Goal: Task Accomplishment & Management: Manage account settings

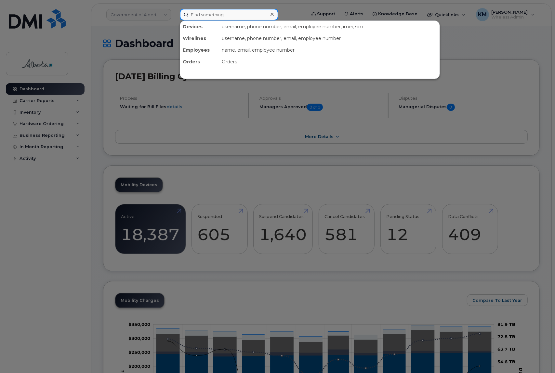
click at [204, 17] on input at bounding box center [229, 15] width 98 height 12
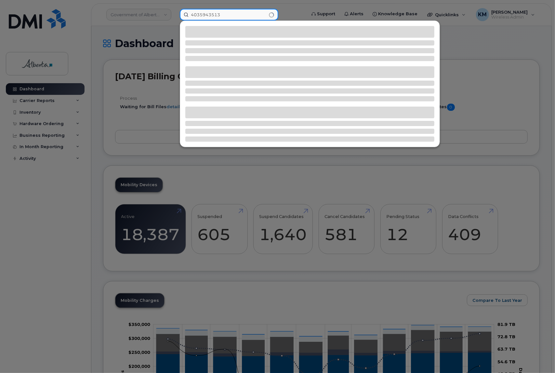
type input "4035943513"
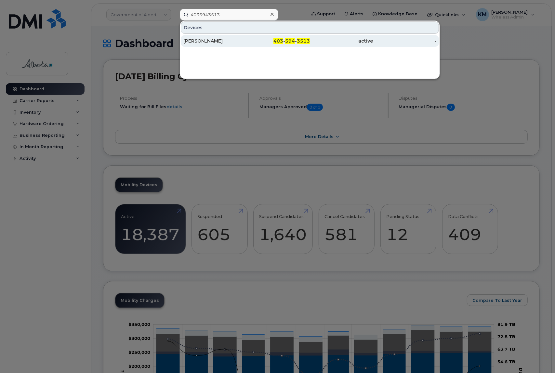
click at [220, 38] on div "Declan Ives" at bounding box center [214, 41] width 63 height 7
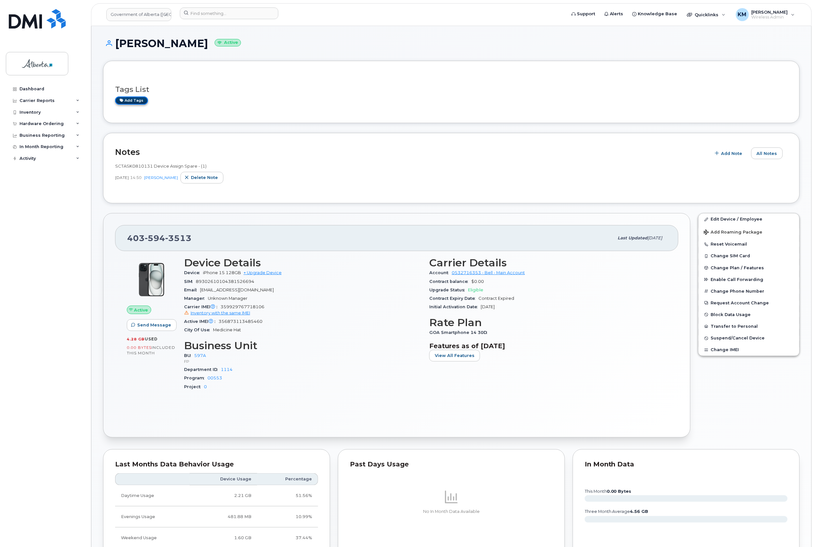
click at [135, 100] on link "Add tags" at bounding box center [131, 101] width 33 height 8
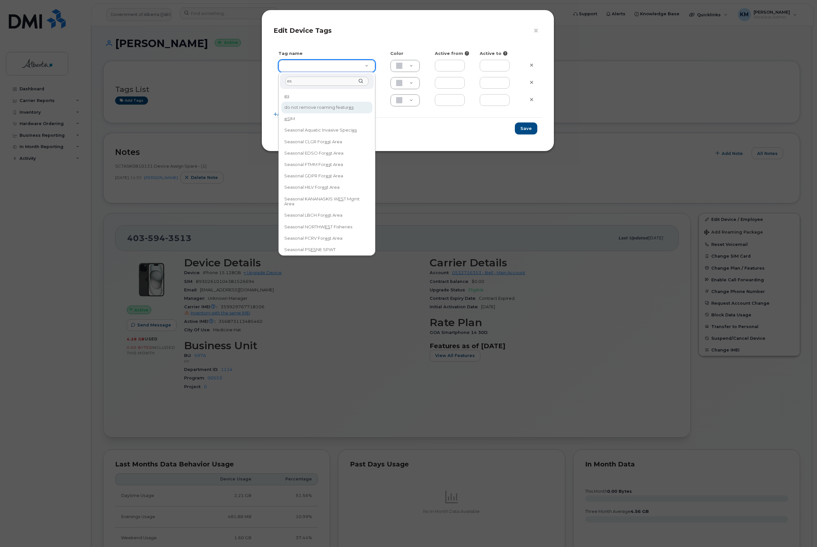
type input "es"
type input "eSIM"
type input "D6CDC1"
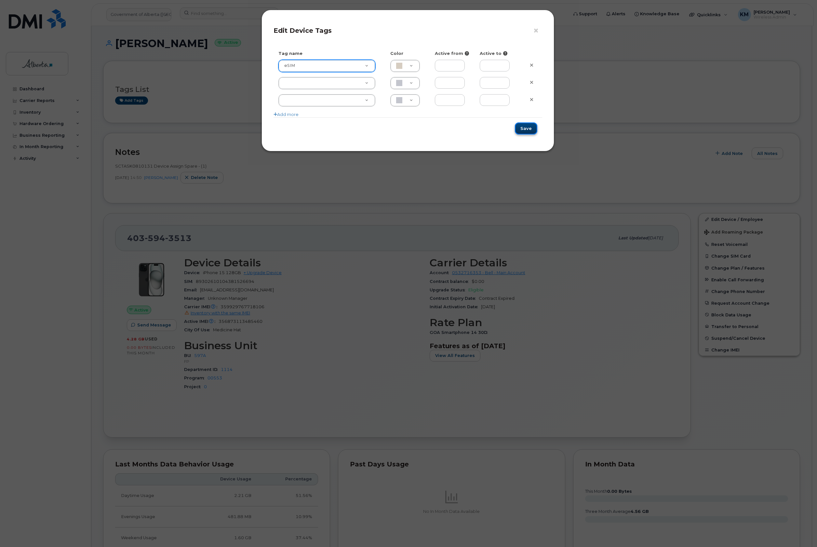
click at [531, 125] on button "Save" at bounding box center [526, 129] width 22 height 12
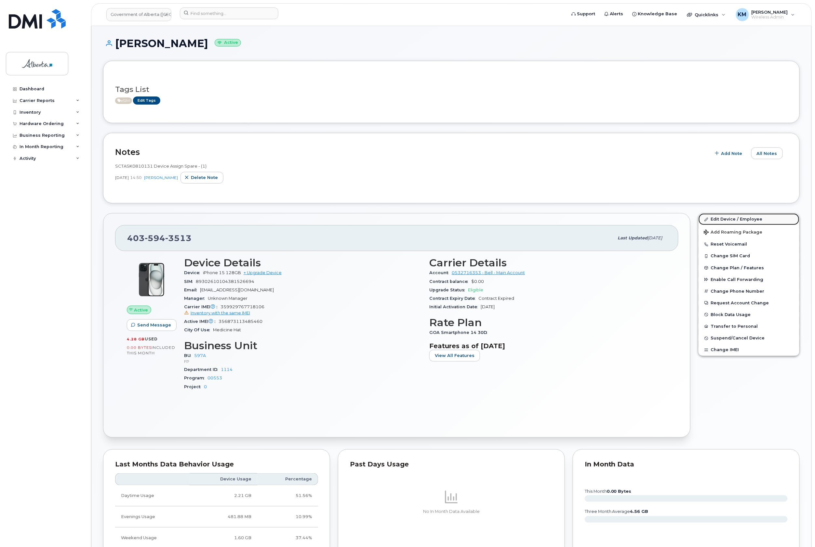
click at [717, 215] on link "Edit Device / Employee" at bounding box center [748, 220] width 101 height 12
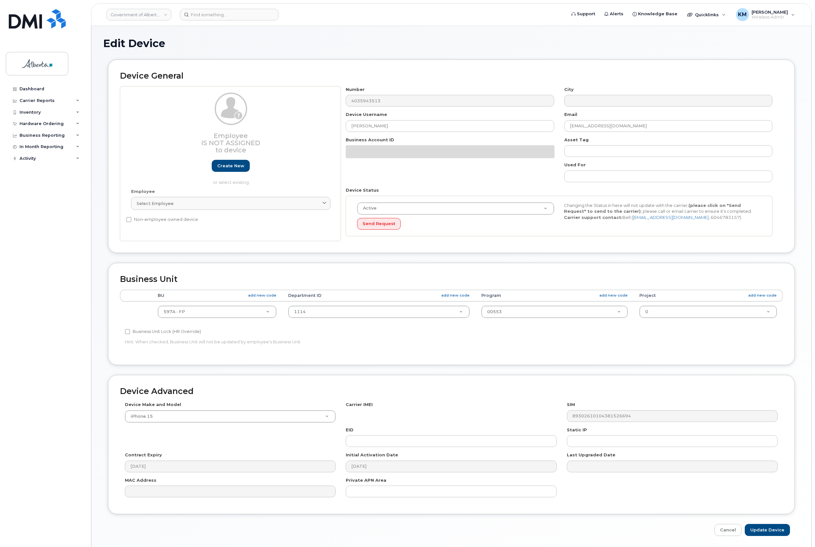
select select "4797726"
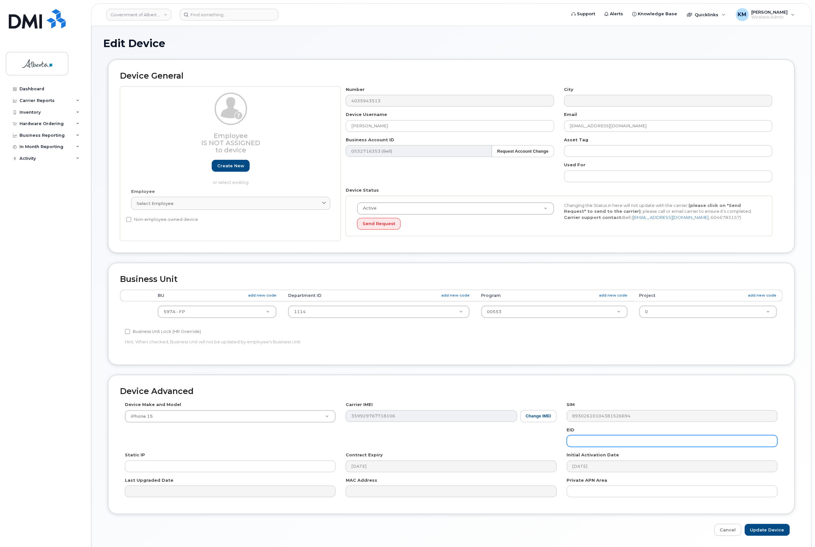
click at [609, 444] on input "text" at bounding box center [672, 442] width 211 height 12
paste input "89049032007208882600188887493042"
type input "89049032007208882600188887493042"
click at [763, 531] on input "Update Device" at bounding box center [766, 530] width 45 height 12
type input "Saving..."
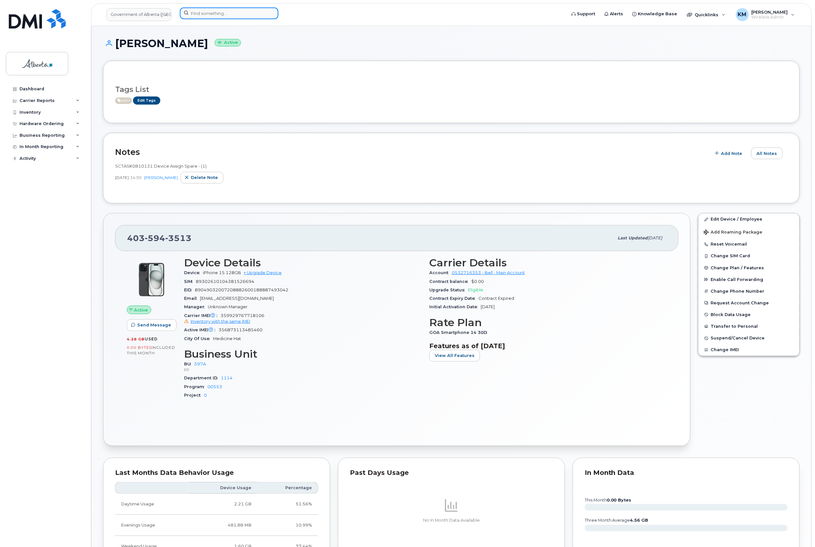
click at [246, 15] on input at bounding box center [229, 13] width 98 height 12
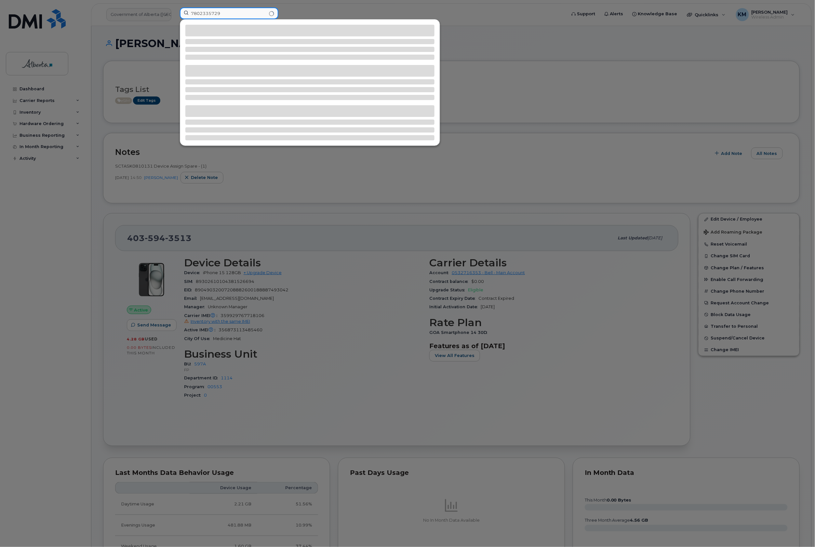
type input "7802335729"
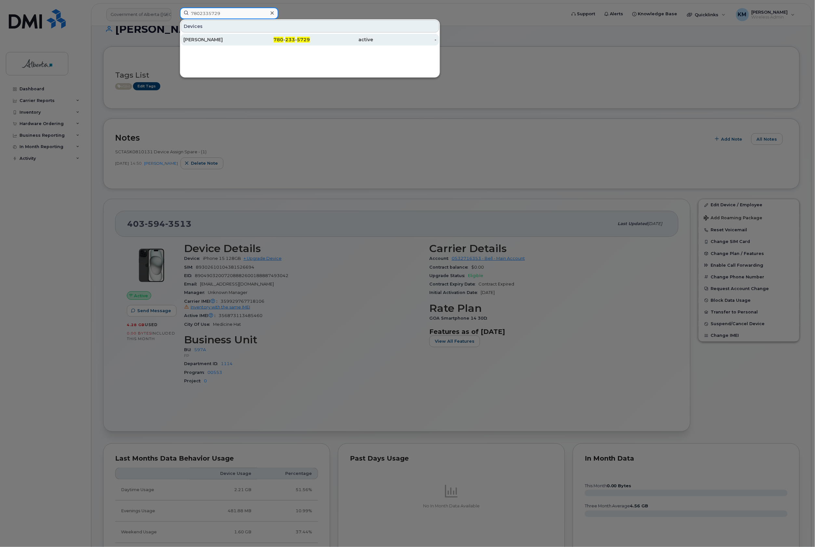
scroll to position [43, 0]
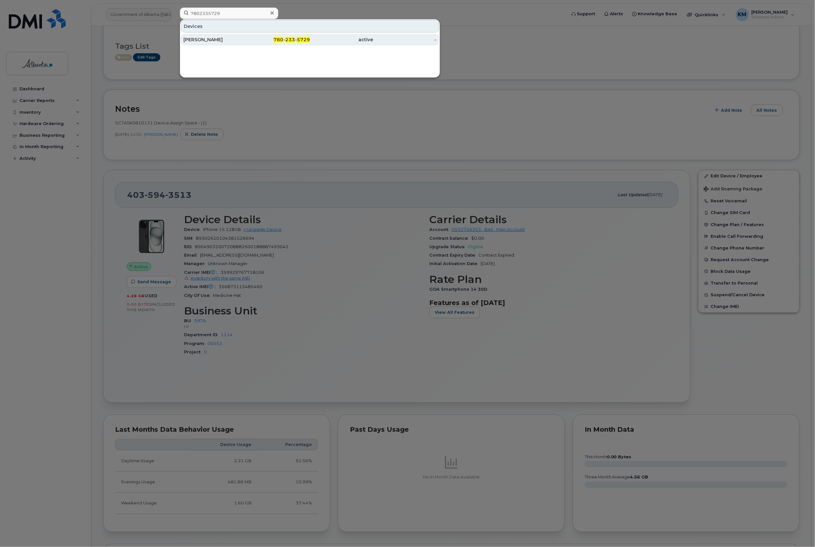
click at [251, 38] on div "780 - 233 - 5729" at bounding box center [278, 39] width 63 height 7
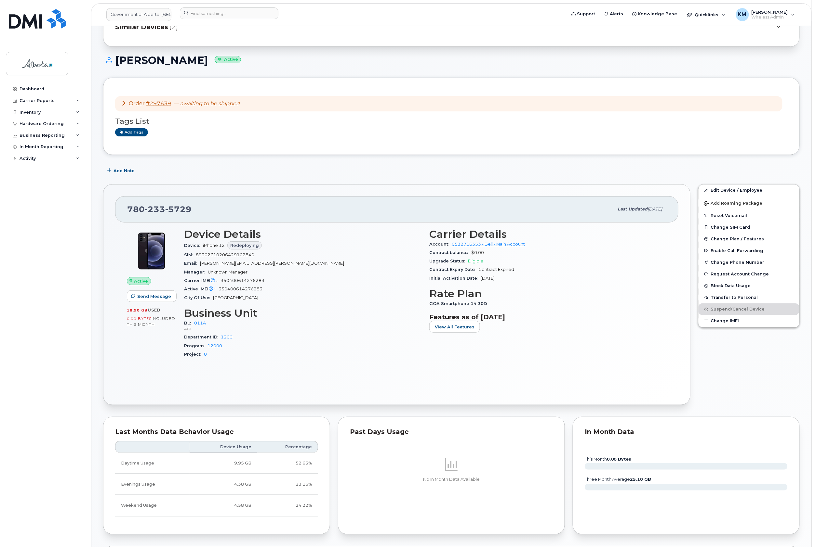
scroll to position [43, 0]
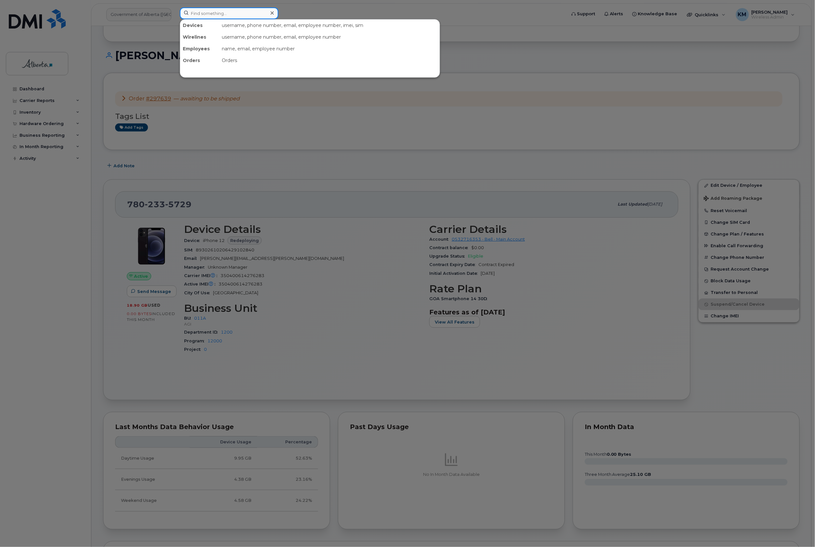
click at [231, 16] on input at bounding box center [229, 13] width 98 height 12
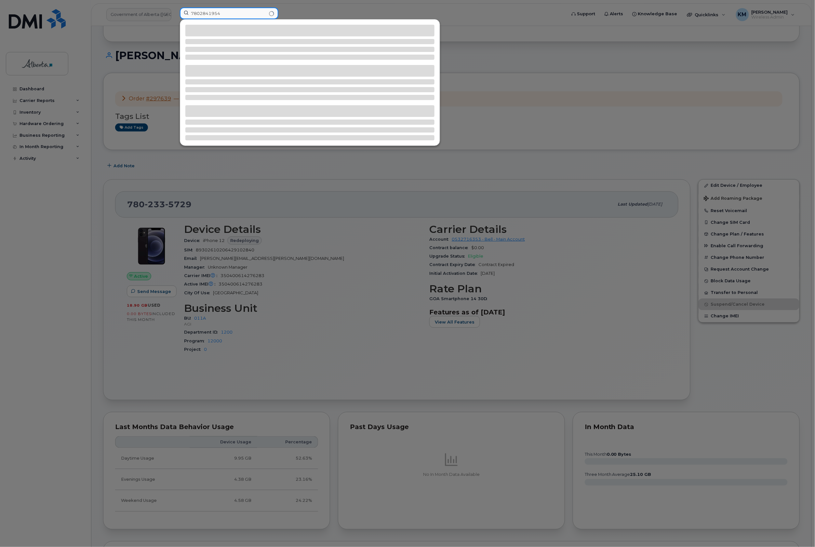
type input "7802841954"
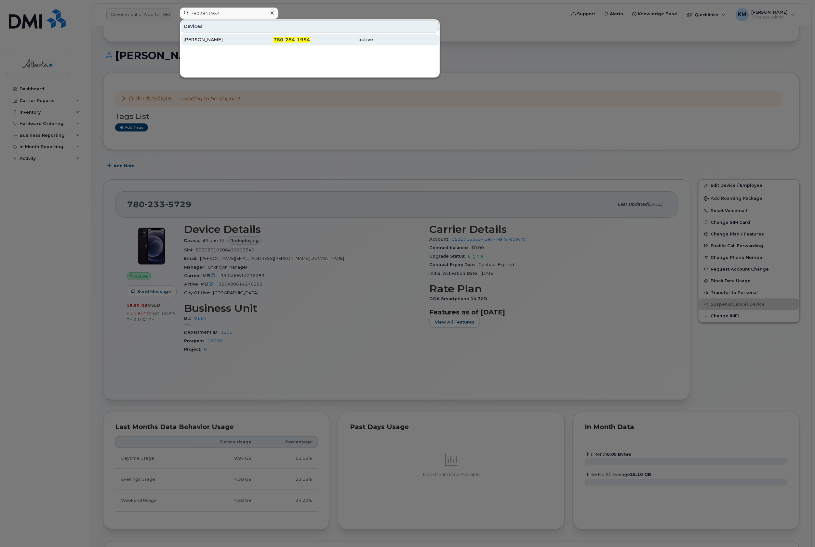
click at [230, 38] on div "Erin Kuric" at bounding box center [214, 39] width 63 height 7
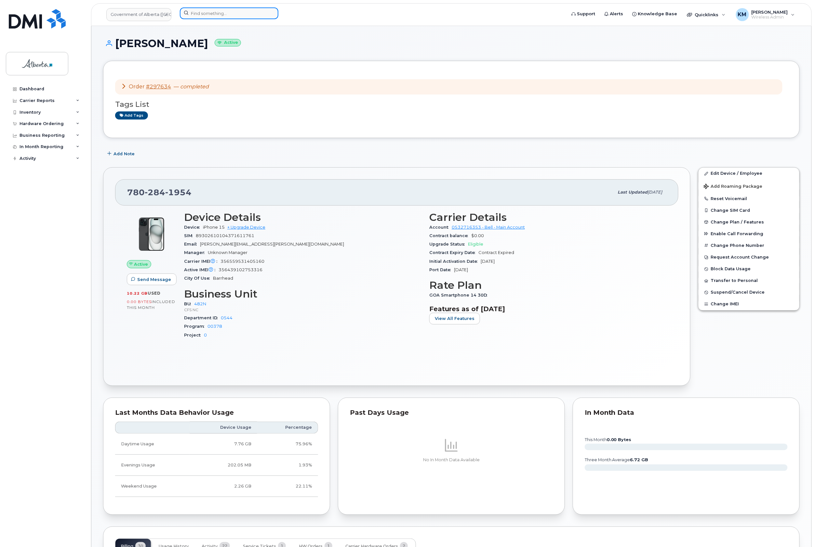
click at [230, 13] on input at bounding box center [229, 13] width 98 height 12
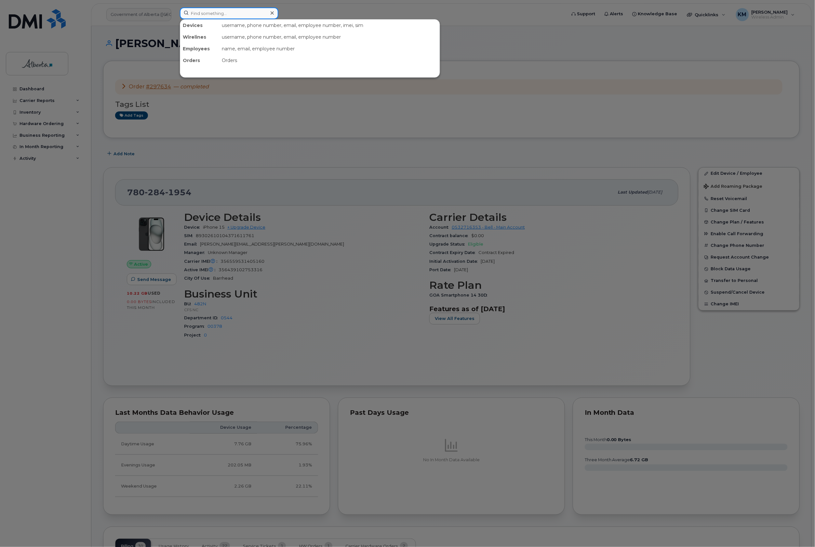
click at [230, 13] on input at bounding box center [229, 13] width 98 height 12
click at [34, 228] on div at bounding box center [407, 273] width 815 height 547
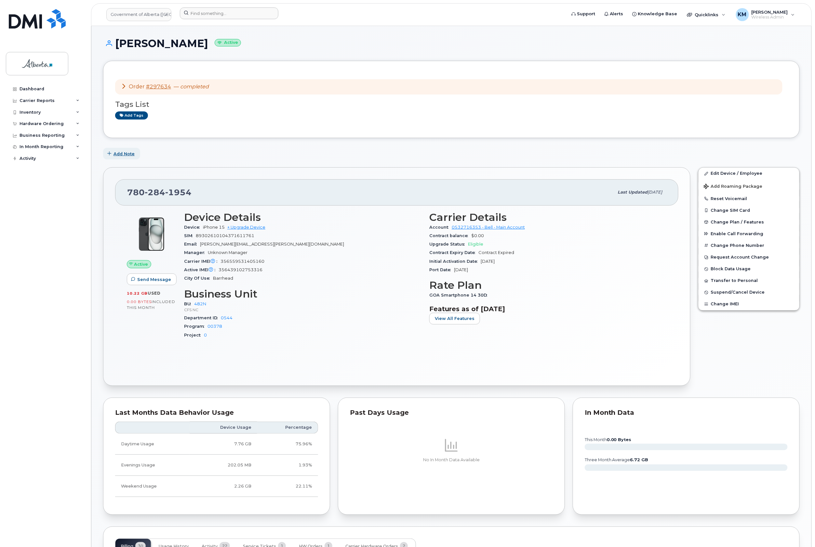
click at [120, 153] on span "Add Note" at bounding box center [123, 154] width 21 height 6
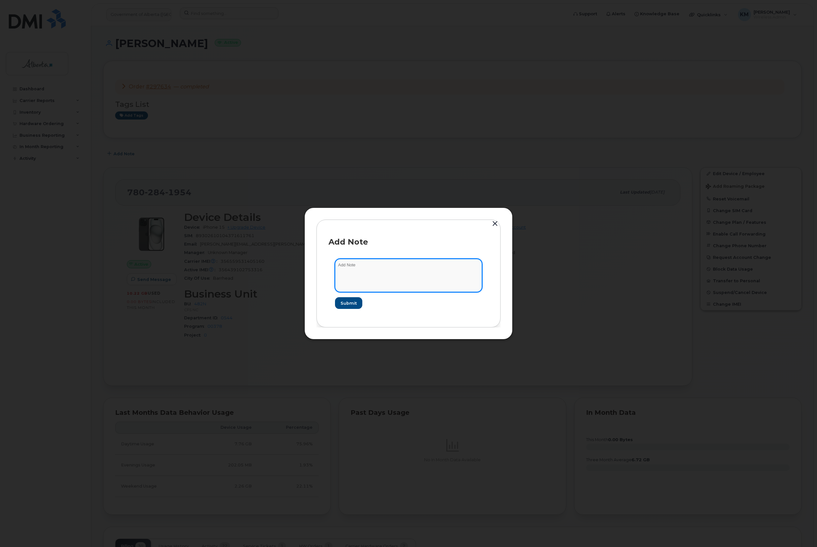
click at [361, 274] on textarea at bounding box center [408, 275] width 147 height 33
type textarea "C"
click at [393, 266] on textarea "SCTASK0827541 -" at bounding box center [408, 275] width 147 height 33
paste textarea "Device Replace - (1) 7802841954 iPhone 15 - Order 297634_BELL 3003136"
type textarea "SCTASK0827541 - Device Replace - (1) 7802841954 iPhone 15 - Order 297634_BELL 3…"
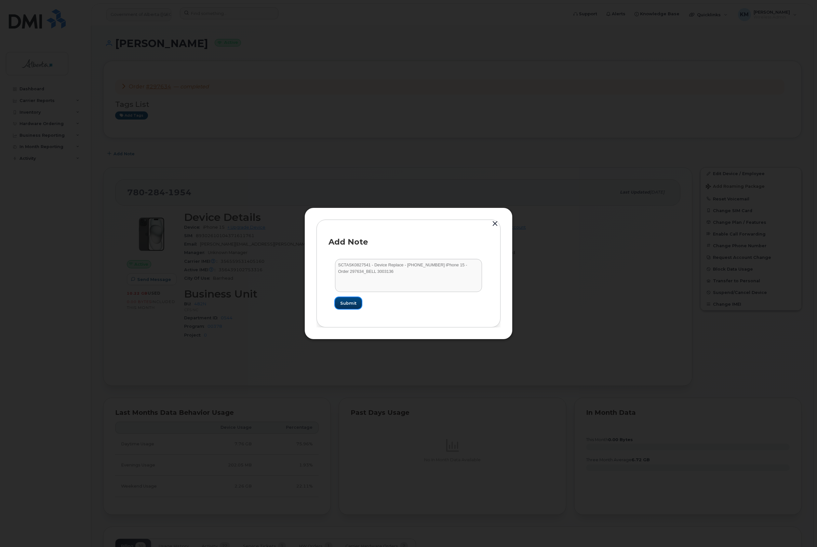
click at [351, 301] on span "Submit" at bounding box center [348, 303] width 16 height 6
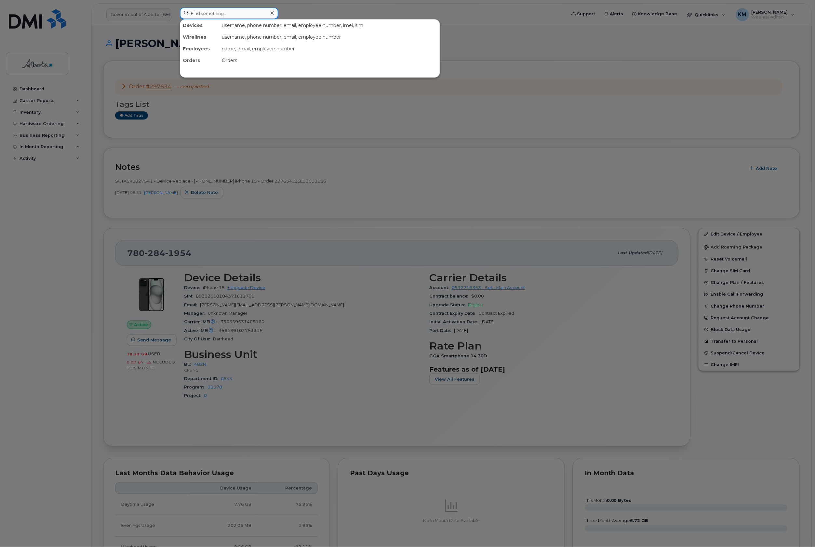
click at [214, 11] on input at bounding box center [229, 13] width 98 height 12
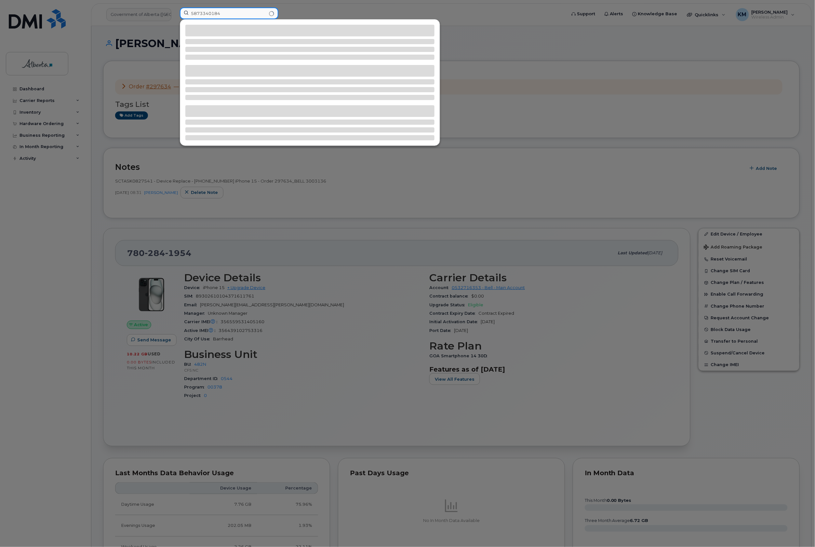
type input "5873340184"
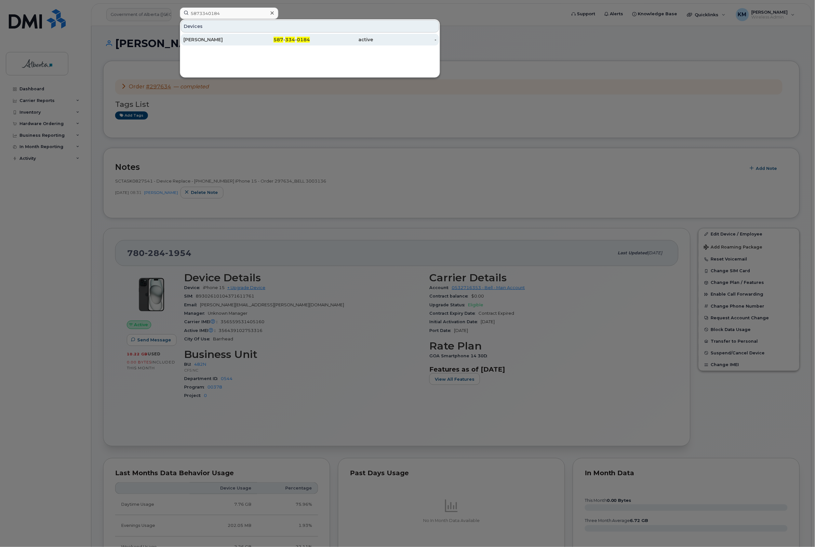
click at [198, 41] on div "[PERSON_NAME]" at bounding box center [214, 39] width 63 height 7
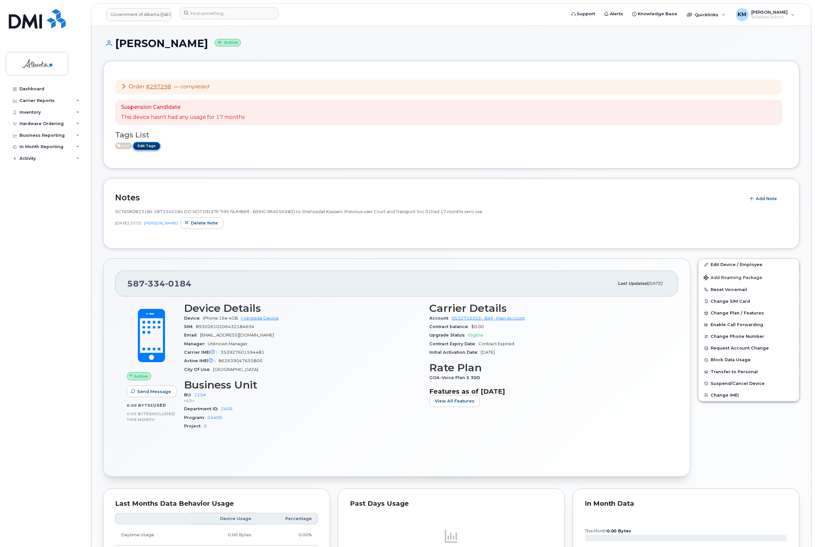
click at [151, 145] on link "Edit Tags" at bounding box center [146, 146] width 27 height 8
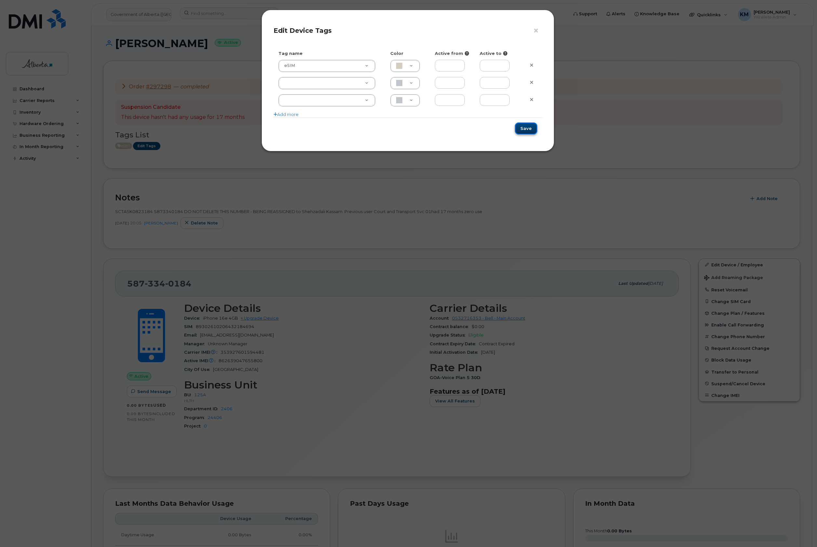
click at [527, 128] on button "Save" at bounding box center [526, 129] width 22 height 12
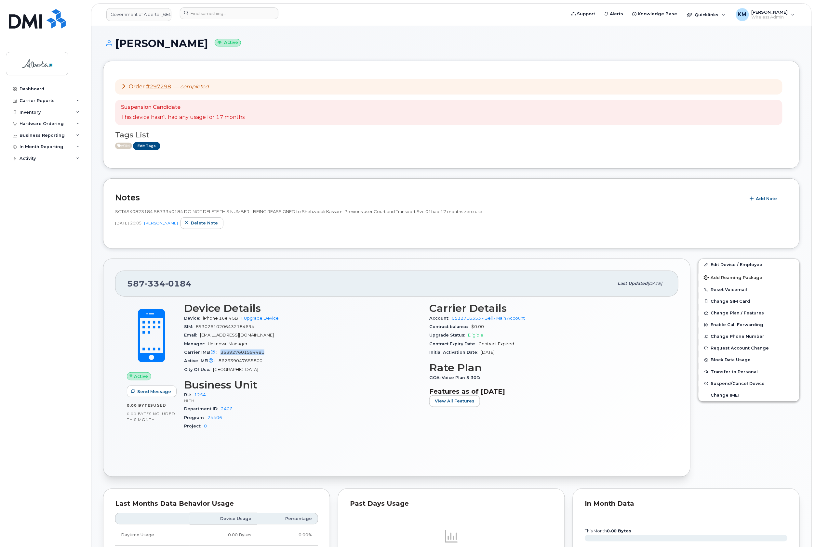
drag, startPoint x: 267, startPoint y: 354, endPoint x: 232, endPoint y: 357, distance: 35.2
click at [222, 356] on div "Carrier IMEI Carrier IMEI is reported during the last billing cycle or change o…" at bounding box center [302, 352] width 237 height 8
copy span "353927601594481"
click at [723, 265] on link "Edit Device / Employee" at bounding box center [748, 265] width 101 height 12
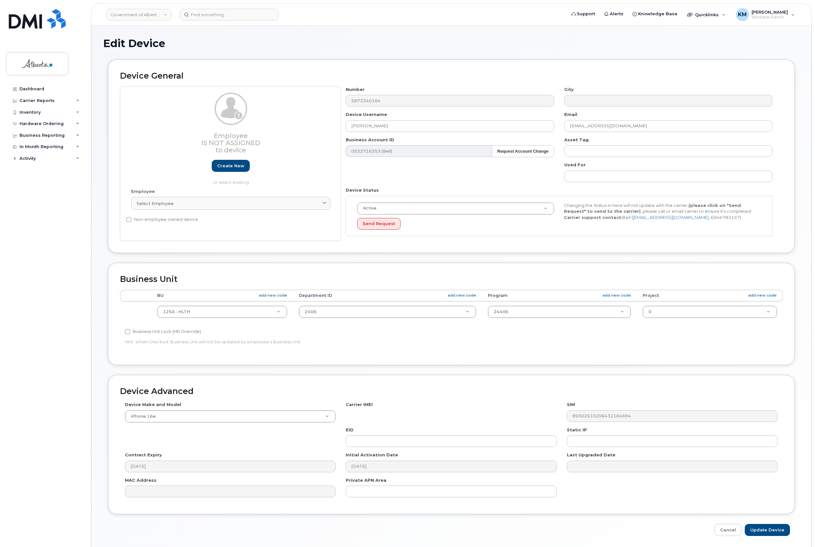
select select "4120335"
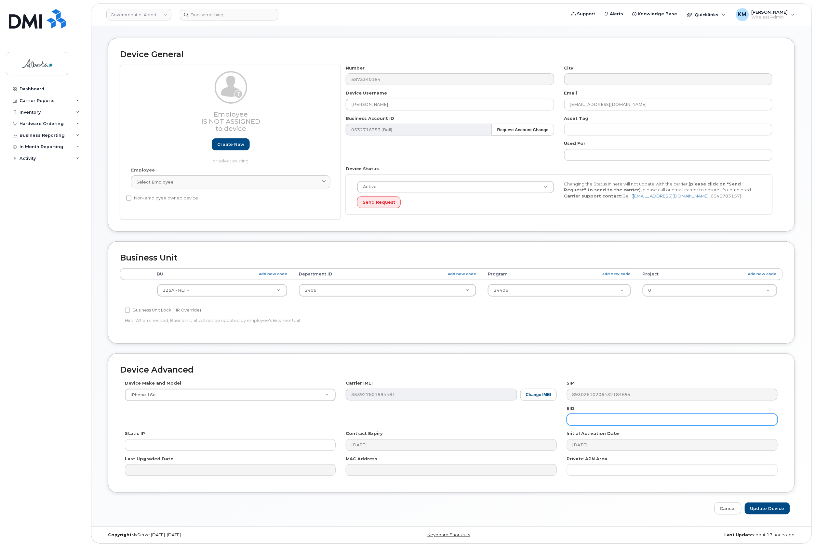
click at [622, 424] on input "text" at bounding box center [672, 420] width 211 height 12
paste input "89043052010008887025008989553222"
type input "89043052010008887025008989553222"
click at [782, 504] on input "Update Device" at bounding box center [766, 509] width 45 height 12
type input "Saving..."
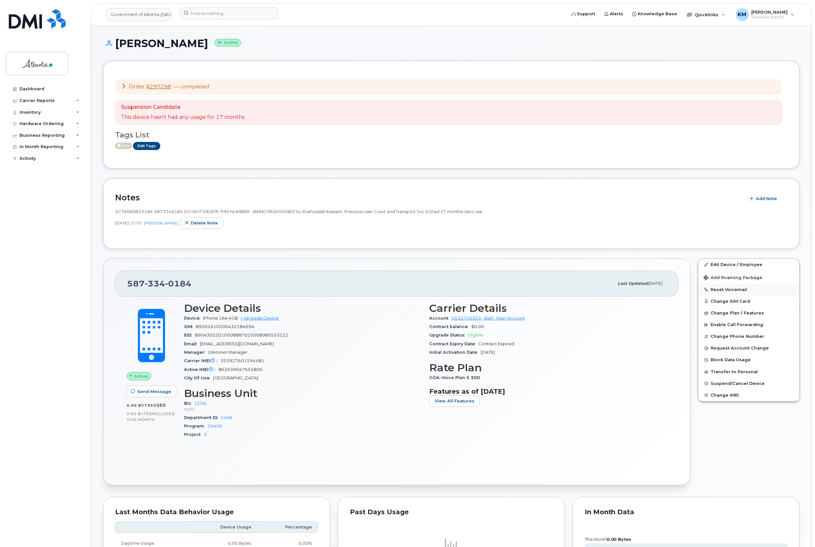
click at [743, 289] on button "Reset Voicemail" at bounding box center [748, 290] width 101 height 12
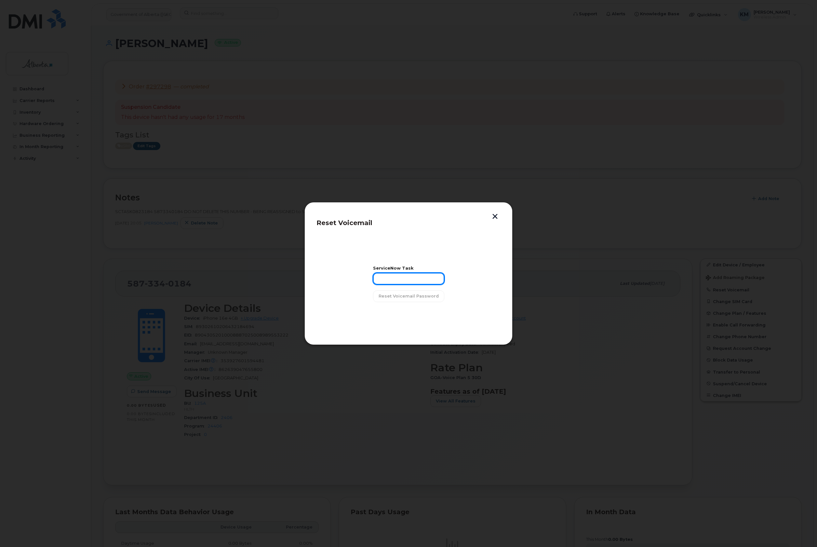
click at [418, 274] on input "text" at bounding box center [408, 279] width 71 height 12
type input "sCTASK0823184"
click at [437, 295] on button "Reset Voicemail Password" at bounding box center [408, 297] width 71 height 12
click at [412, 310] on span "Close" at bounding box center [408, 313] width 13 height 6
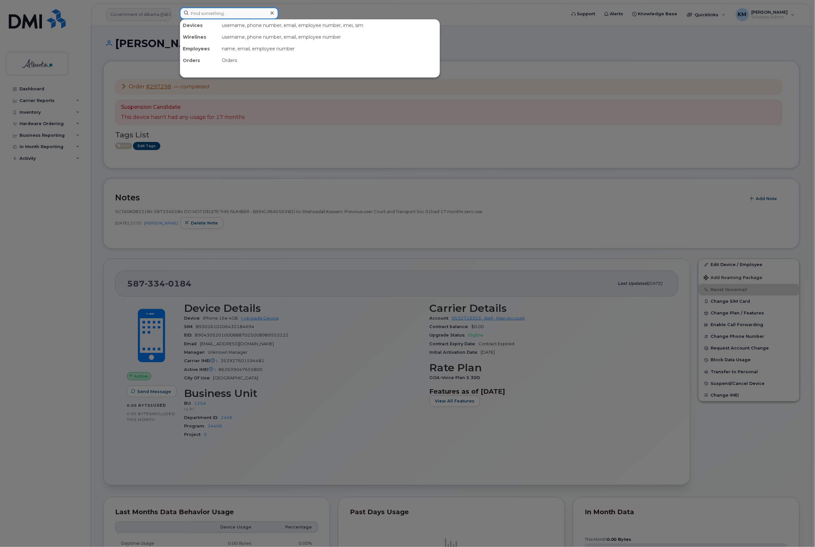
click at [238, 17] on input at bounding box center [229, 13] width 98 height 12
click at [207, 15] on input at bounding box center [229, 13] width 98 height 12
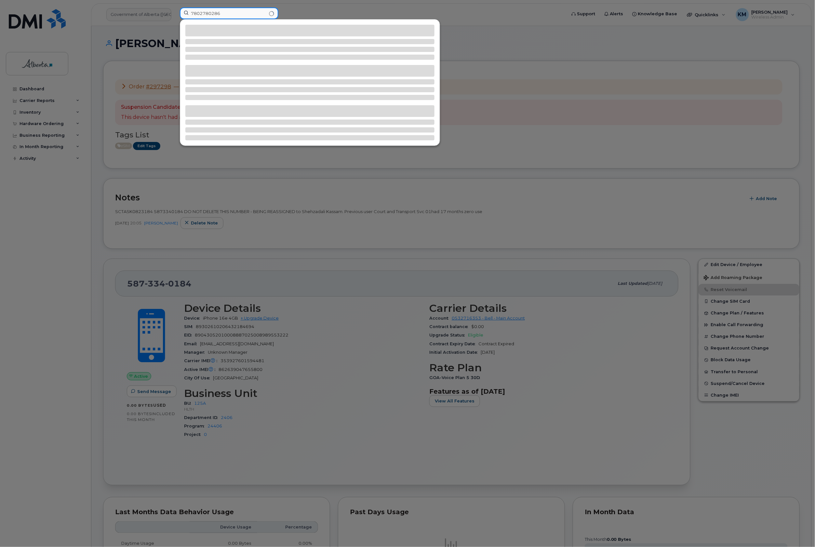
type input "7802780286"
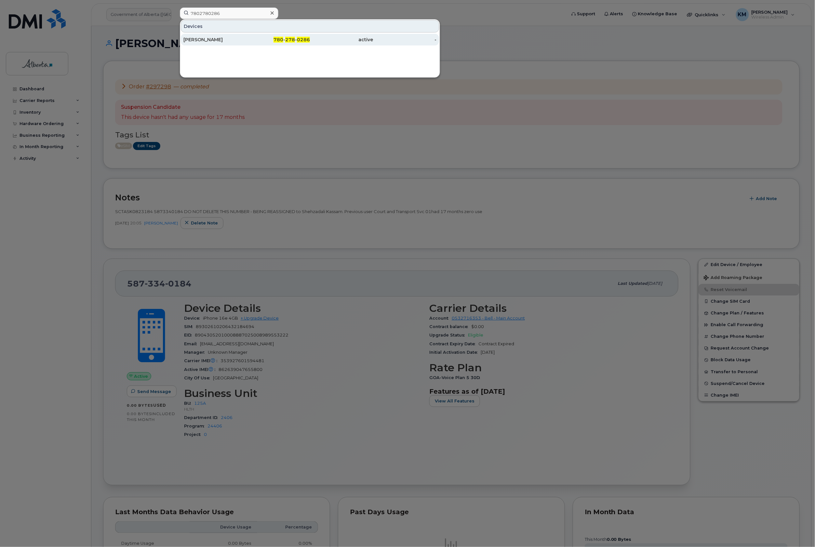
click at [247, 45] on div "Jason Cabaj" at bounding box center [278, 40] width 63 height 12
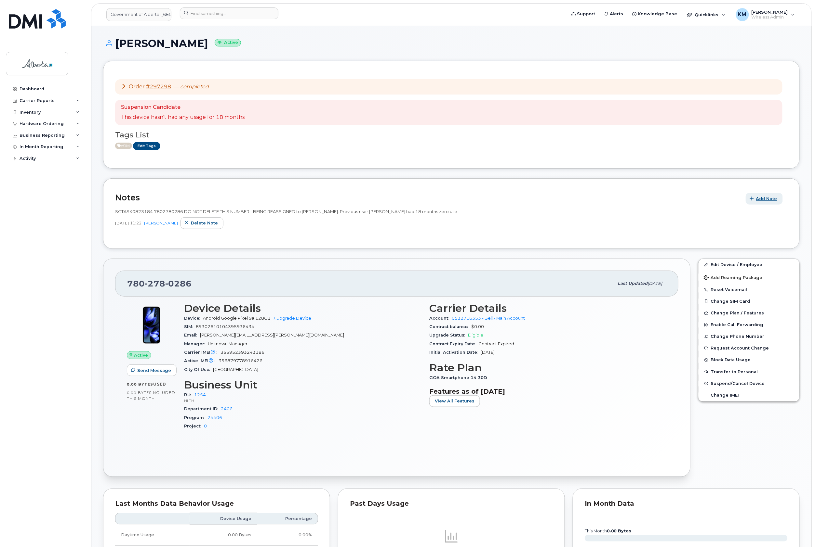
click at [778, 200] on button "Add Note" at bounding box center [763, 199] width 37 height 12
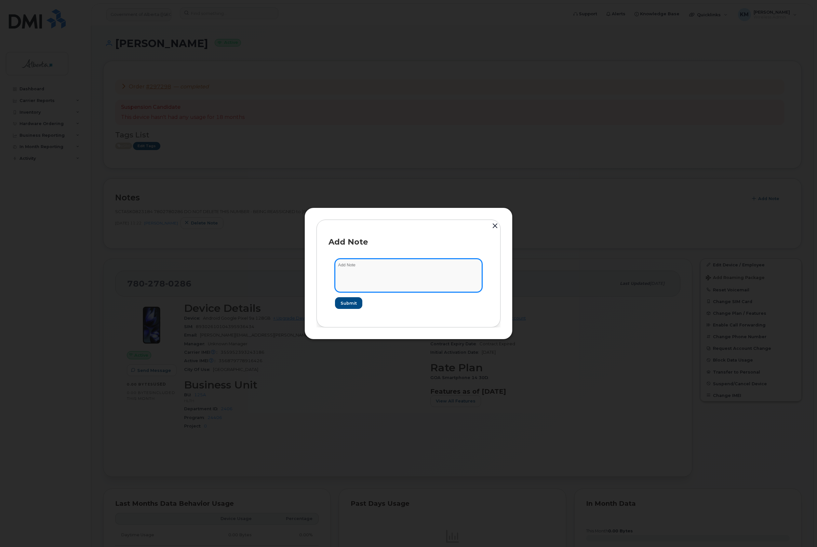
click at [374, 270] on textarea at bounding box center [408, 275] width 147 height 33
type textarea "s"
click at [383, 267] on textarea "SCTASK" at bounding box center [408, 275] width 147 height 33
click at [406, 266] on textarea "SCTAS" at bounding box center [408, 275] width 147 height 33
type textarea "SCTASK0823184 -"
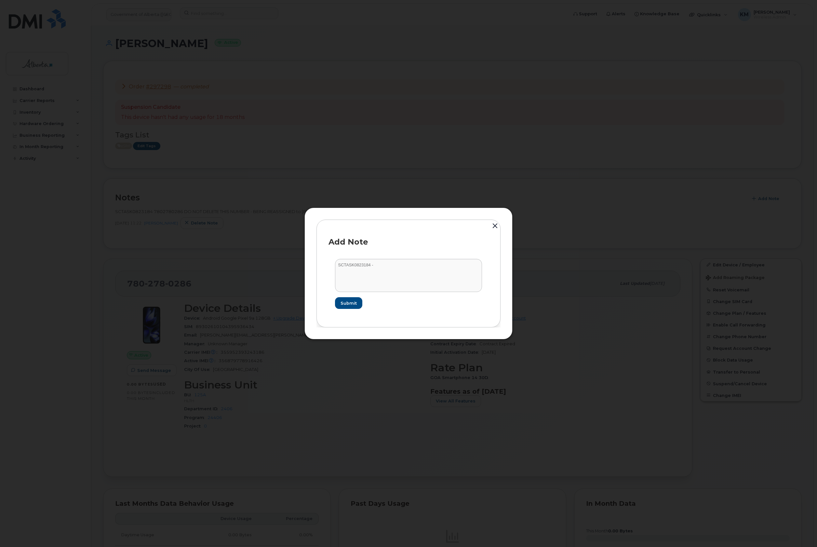
click at [495, 224] on button "button" at bounding box center [495, 226] width 10 height 14
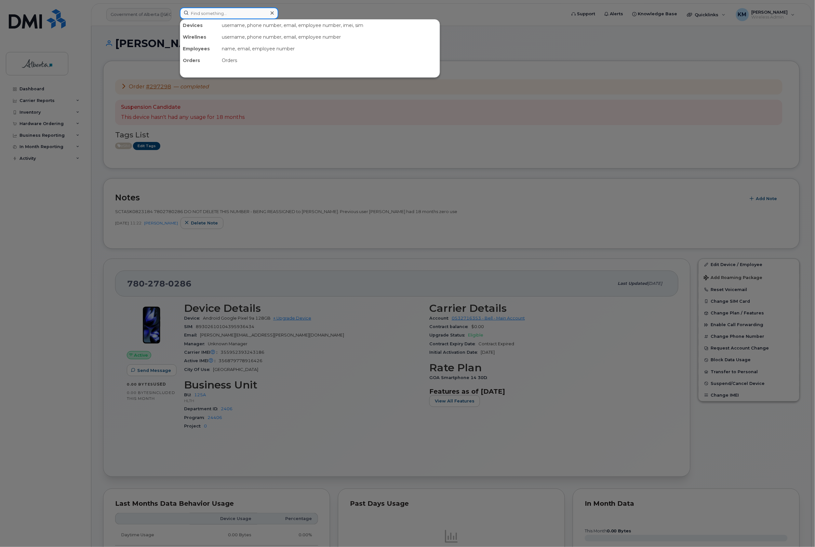
click at [217, 14] on input at bounding box center [229, 13] width 98 height 12
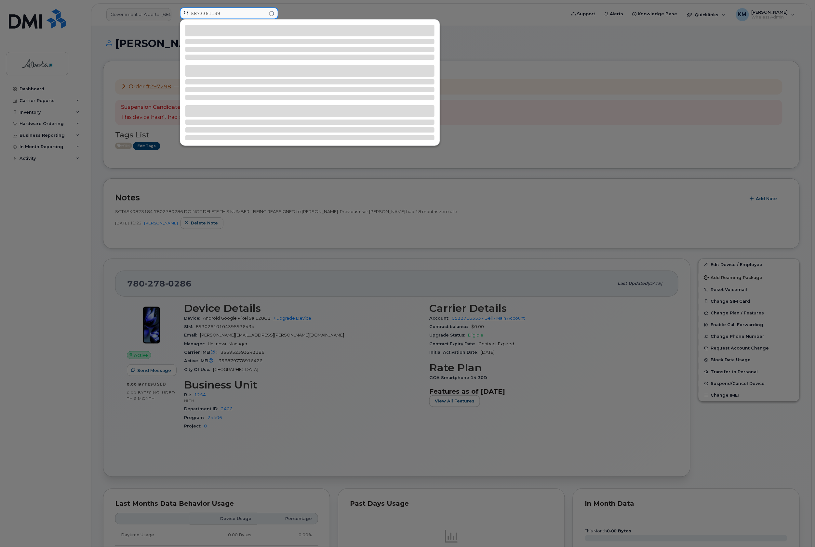
type input "5873361139"
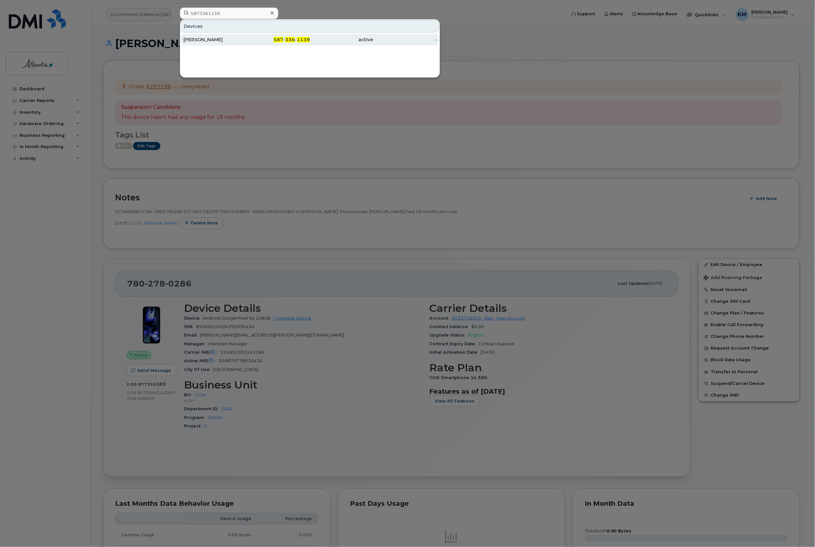
click at [213, 42] on div "[PERSON_NAME]" at bounding box center [214, 39] width 63 height 7
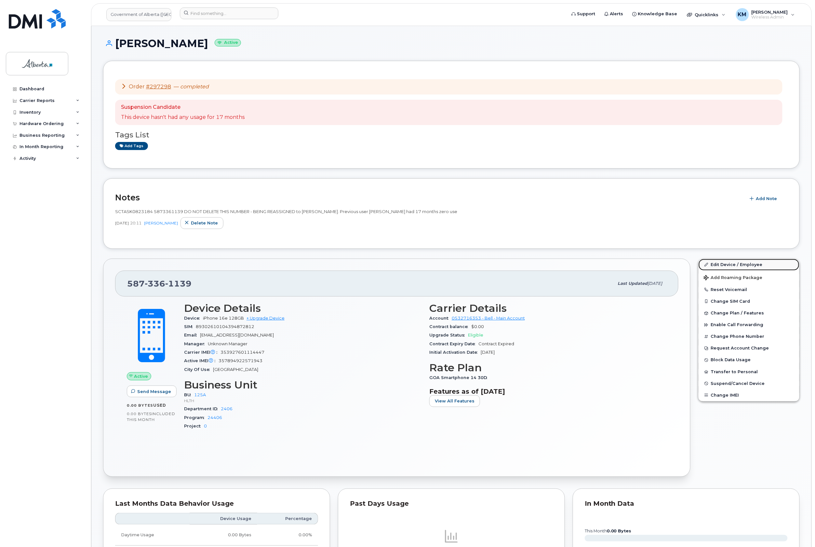
click at [718, 265] on link "Edit Device / Employee" at bounding box center [748, 265] width 101 height 12
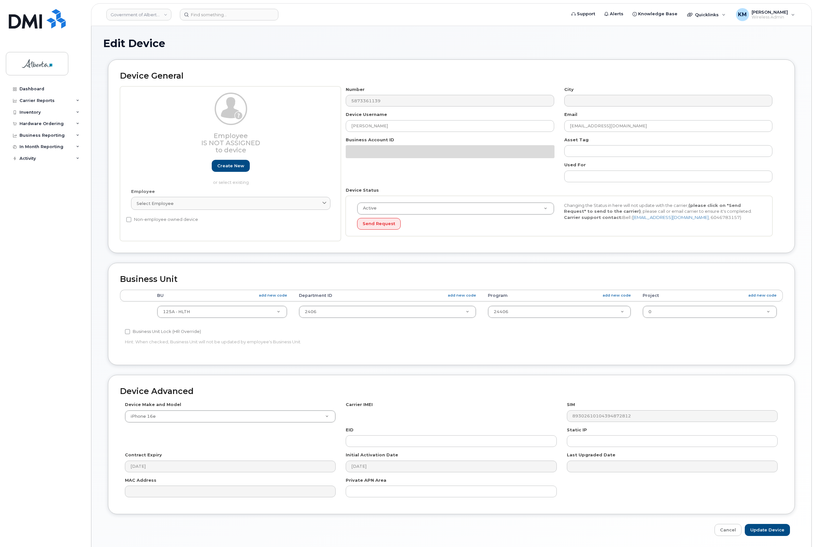
select select "4120335"
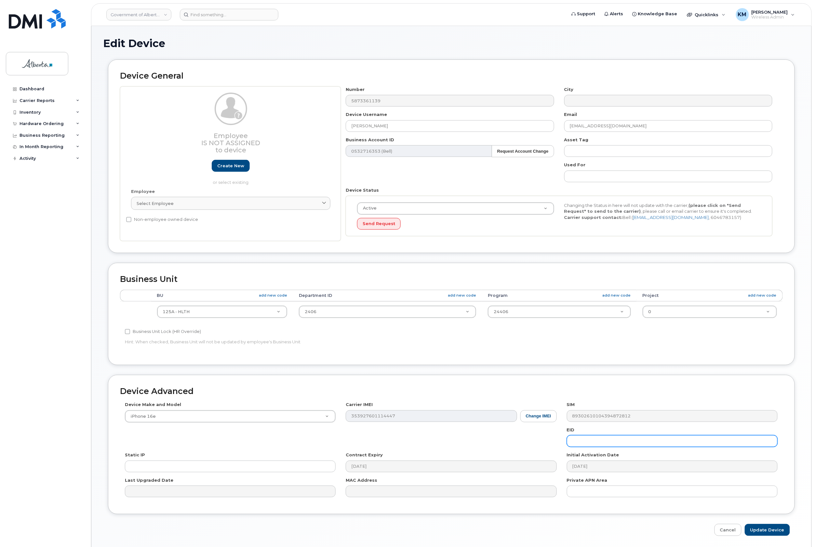
click at [653, 446] on input "text" at bounding box center [672, 442] width 211 height 12
paste input "89043052010008887025008985774684"
type input "89043052010008887025008985774684"
click at [757, 526] on div "Device Advanced Device Make and Model iPhone 16e Android TCL 502 Watch Apple Wa…" at bounding box center [451, 456] width 696 height 162
click at [757, 536] on input "Update Device" at bounding box center [766, 530] width 45 height 12
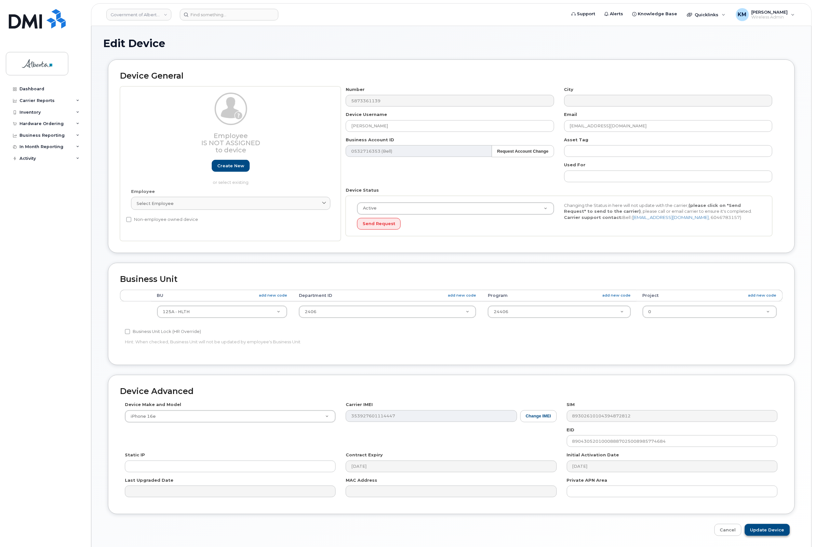
type input "Saving..."
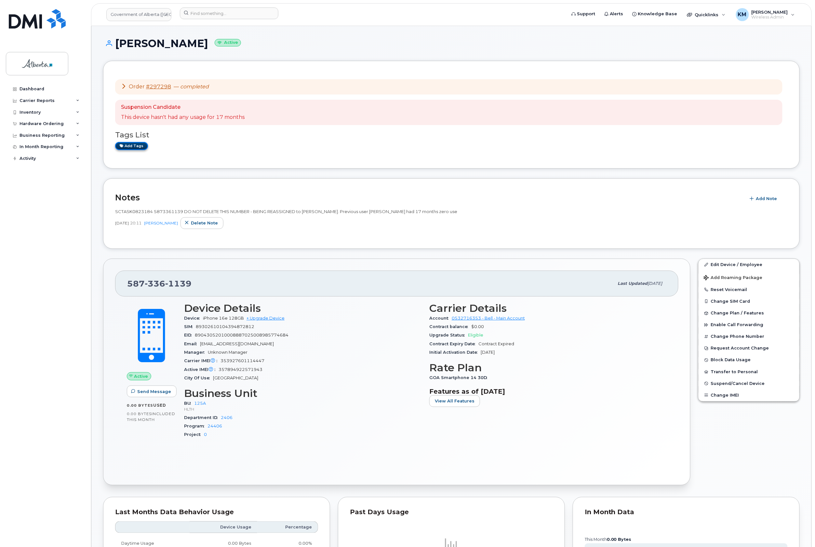
click at [133, 147] on link "Add tags" at bounding box center [131, 146] width 33 height 8
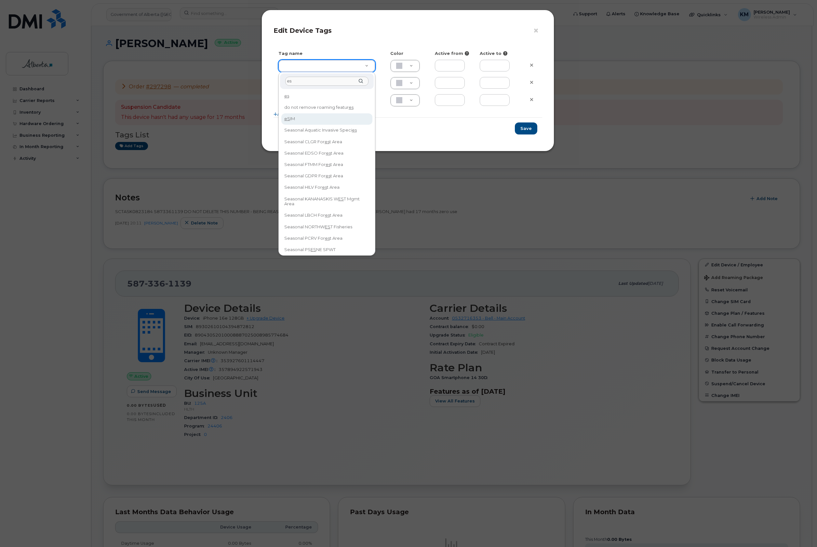
type input "es"
type input "eSIM"
type input "D6CDC1"
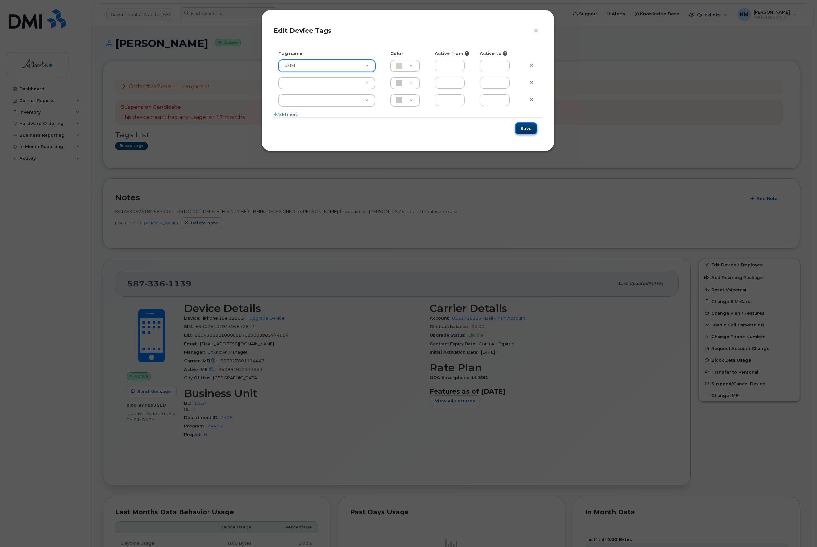
click at [531, 130] on button "Save" at bounding box center [526, 129] width 22 height 12
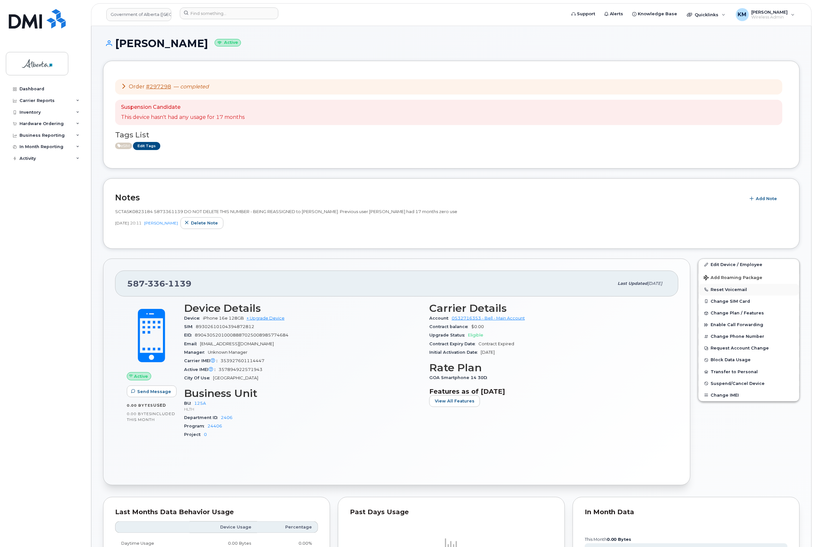
click at [724, 289] on button "Reset Voicemail" at bounding box center [748, 290] width 101 height 12
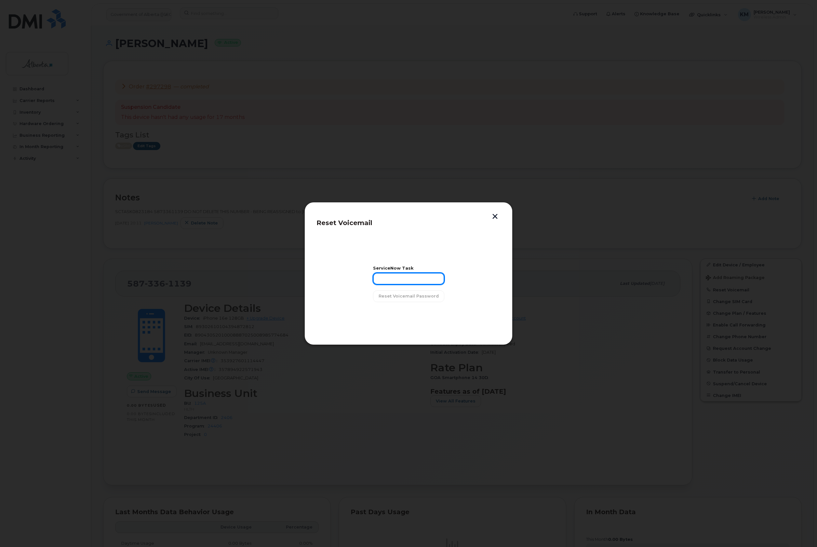
click at [409, 282] on input "text" at bounding box center [408, 279] width 71 height 12
type input "SCTASK0823184"
click at [431, 299] on span "Reset Voicemail Password" at bounding box center [408, 296] width 60 height 6
click at [407, 310] on span "Close" at bounding box center [408, 313] width 13 height 6
